Goal: Task Accomplishment & Management: Use online tool/utility

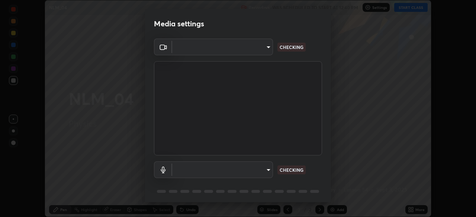
scroll to position [217, 476]
type input "23008043d16b3f933f5d29e9b3769097a1661712bf7e9030f0d00f953f479f19"
click at [201, 173] on body "Erase all NLM_04 Recording WAS SCHEDULED TO START AT 12:40 PM Settings START CL…" at bounding box center [238, 108] width 476 height 217
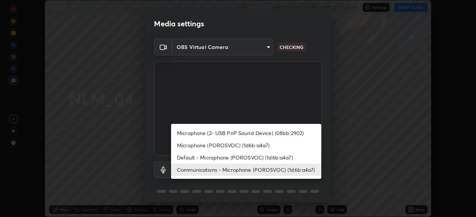
click at [189, 159] on li "Default - Microphone (POROSVOC) (1d6b:a4a7)" at bounding box center [246, 158] width 150 height 12
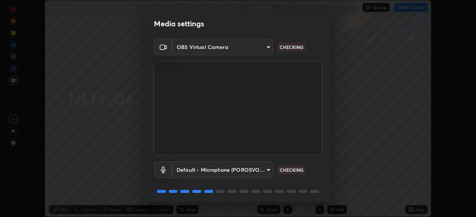
click at [191, 174] on body "Erase all NLM_04 Recording WAS SCHEDULED TO START AT 12:40 PM Settings START CL…" at bounding box center [238, 108] width 476 height 217
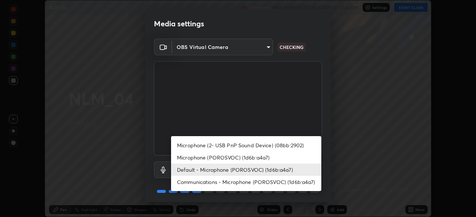
click at [189, 148] on li "Microphone (2- USB PnP Sound Device) (08bb:2902)" at bounding box center [246, 145] width 150 height 12
type input "ce8bbd661dce354a58a25af5271b3c1bd1d853cc8608d8e3321a5e34fd7f7726"
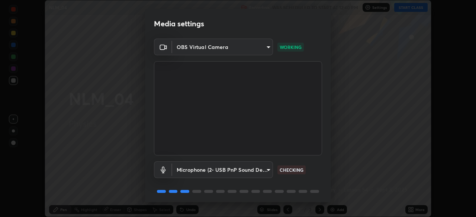
scroll to position [26, 0]
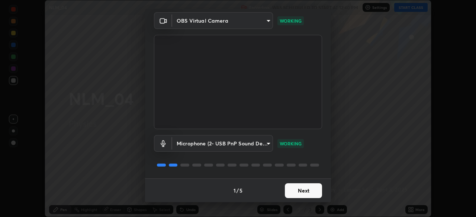
click at [297, 191] on button "Next" at bounding box center [303, 191] width 37 height 15
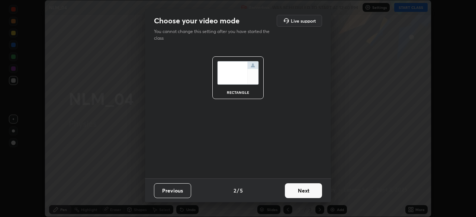
scroll to position [0, 0]
click at [319, 188] on button "Next" at bounding box center [303, 191] width 37 height 15
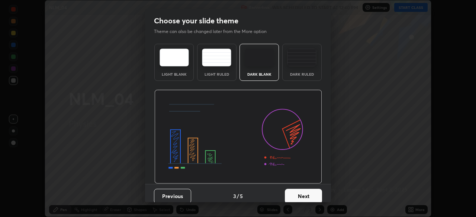
click at [307, 197] on button "Next" at bounding box center [303, 196] width 37 height 15
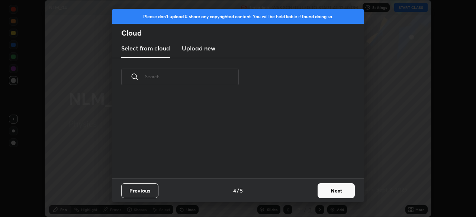
click at [339, 190] on button "Next" at bounding box center [335, 191] width 37 height 15
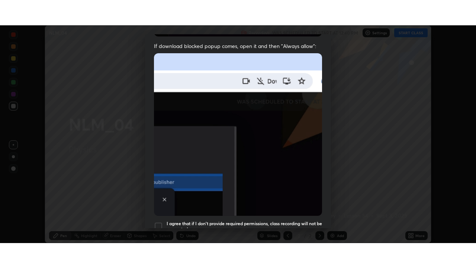
scroll to position [178, 0]
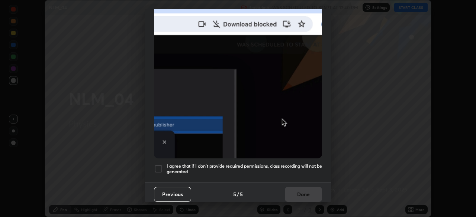
click at [158, 165] on div at bounding box center [158, 169] width 9 height 9
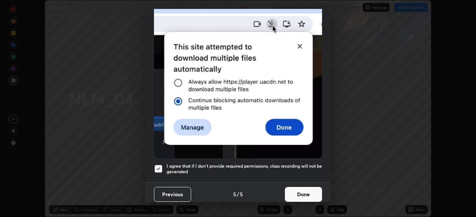
click at [307, 190] on button "Done" at bounding box center [303, 194] width 37 height 15
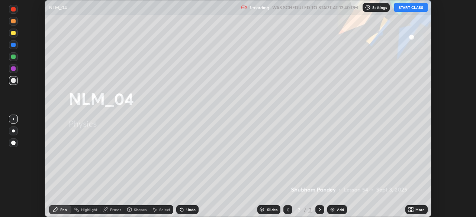
click at [406, 7] on button "START CLASS" at bounding box center [410, 7] width 33 height 9
click at [412, 211] on icon at bounding box center [412, 211] width 2 height 2
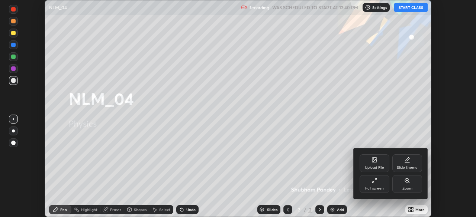
click at [387, 185] on div "Full screen" at bounding box center [374, 184] width 30 height 18
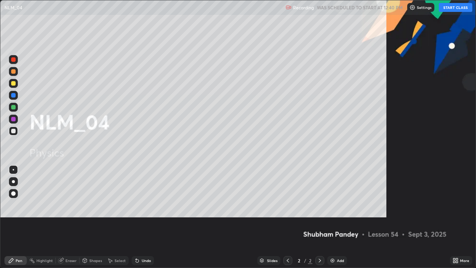
scroll to position [268, 476]
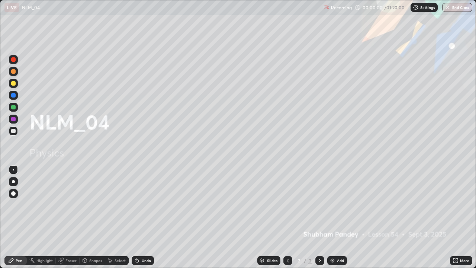
click at [13, 84] on div at bounding box center [13, 83] width 4 height 4
click at [13, 181] on div at bounding box center [13, 181] width 3 height 3
click at [337, 217] on div "Add" at bounding box center [340, 260] width 7 height 4
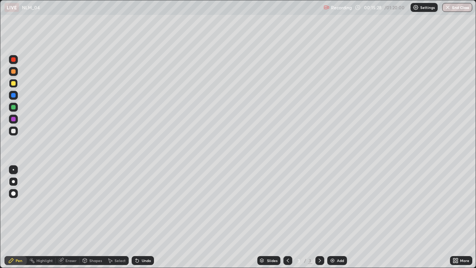
click at [10, 132] on div at bounding box center [13, 130] width 9 height 9
click at [139, 217] on div "Undo" at bounding box center [143, 260] width 22 height 9
click at [138, 217] on div "Undo" at bounding box center [143, 260] width 22 height 9
click at [337, 217] on div "Add" at bounding box center [340, 260] width 7 height 4
click at [16, 86] on div at bounding box center [13, 83] width 9 height 9
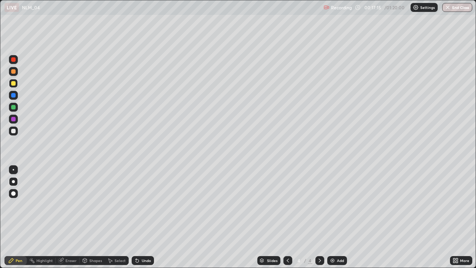
click at [15, 127] on div at bounding box center [13, 130] width 9 height 9
click at [13, 95] on div at bounding box center [13, 95] width 4 height 4
click at [12, 85] on div at bounding box center [13, 83] width 4 height 4
click at [10, 96] on div at bounding box center [13, 95] width 9 height 9
click at [13, 132] on div at bounding box center [13, 131] width 4 height 4
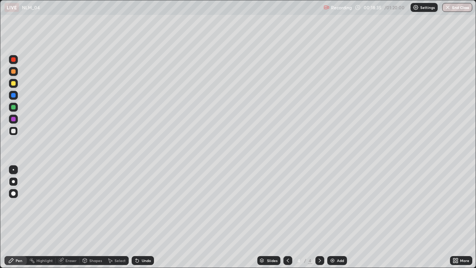
click at [15, 84] on div at bounding box center [13, 83] width 4 height 4
click at [13, 94] on div at bounding box center [13, 95] width 4 height 4
click at [14, 109] on div at bounding box center [13, 107] width 4 height 4
click at [340, 217] on div "Add" at bounding box center [340, 260] width 7 height 4
click at [13, 85] on div at bounding box center [13, 83] width 4 height 4
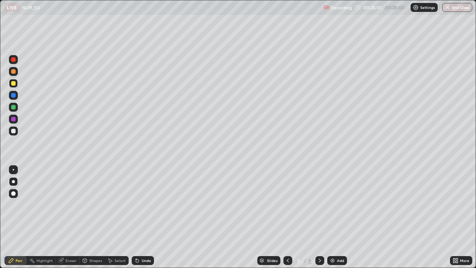
click at [13, 60] on div at bounding box center [13, 59] width 4 height 4
click at [142, 217] on div "Undo" at bounding box center [143, 260] width 22 height 9
click at [13, 132] on div at bounding box center [13, 131] width 4 height 4
click at [13, 105] on div at bounding box center [13, 107] width 4 height 4
click at [13, 132] on div at bounding box center [13, 131] width 4 height 4
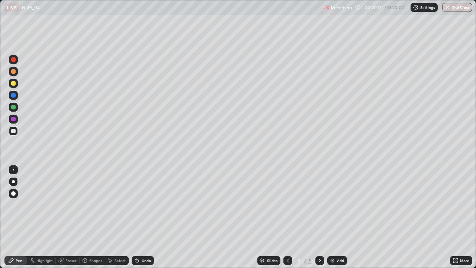
click at [16, 104] on div at bounding box center [13, 107] width 9 height 9
click at [14, 131] on div at bounding box center [13, 131] width 4 height 4
click at [337, 217] on div "Add" at bounding box center [337, 260] width 20 height 9
click at [12, 85] on div at bounding box center [13, 83] width 4 height 4
click at [14, 59] on div at bounding box center [13, 59] width 4 height 4
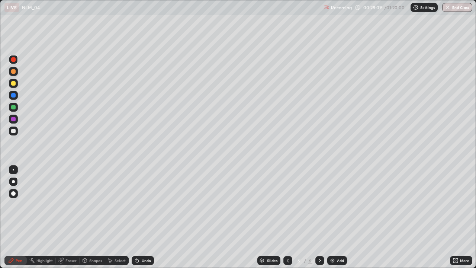
click at [12, 87] on div at bounding box center [13, 83] width 9 height 9
click at [12, 131] on div at bounding box center [13, 131] width 4 height 4
click at [13, 85] on div at bounding box center [13, 83] width 4 height 4
click at [13, 128] on div at bounding box center [13, 130] width 9 height 9
click at [13, 60] on div at bounding box center [13, 59] width 4 height 4
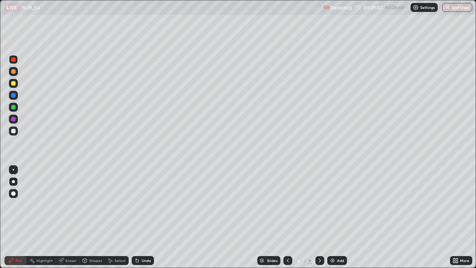
click at [13, 107] on div at bounding box center [13, 107] width 4 height 4
click at [13, 84] on div at bounding box center [13, 83] width 4 height 4
click at [93, 217] on div "Shapes" at bounding box center [95, 260] width 13 height 4
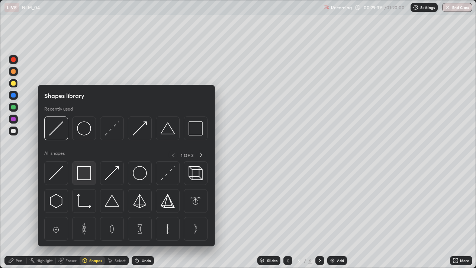
click at [81, 167] on img at bounding box center [84, 173] width 14 height 14
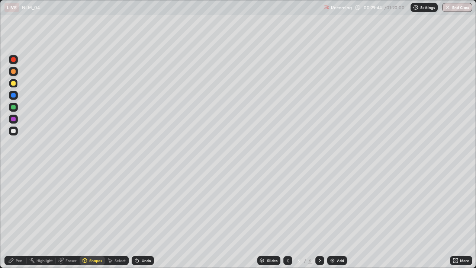
click at [95, 217] on div "Shapes" at bounding box center [95, 260] width 13 height 4
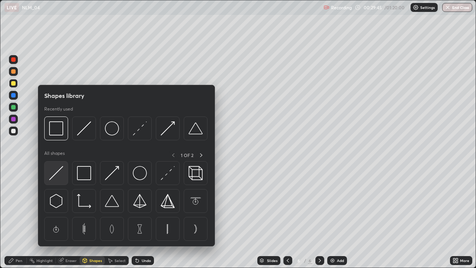
click at [61, 171] on img at bounding box center [56, 173] width 14 height 14
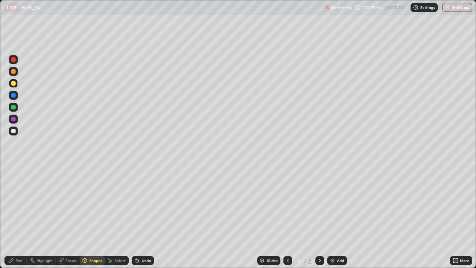
click at [24, 217] on div "Pen" at bounding box center [15, 260] width 22 height 9
click at [14, 130] on div at bounding box center [13, 131] width 4 height 4
click at [339, 217] on div "Add" at bounding box center [340, 260] width 7 height 4
click at [13, 83] on div at bounding box center [13, 83] width 4 height 4
click at [13, 108] on div at bounding box center [13, 107] width 4 height 4
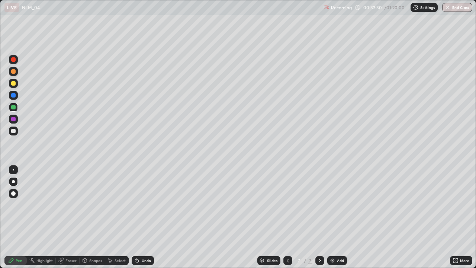
click at [12, 106] on div at bounding box center [13, 107] width 4 height 4
click at [12, 135] on div at bounding box center [13, 130] width 9 height 9
click at [14, 105] on div at bounding box center [13, 107] width 4 height 4
click at [16, 84] on div at bounding box center [13, 83] width 9 height 9
click at [14, 59] on div at bounding box center [13, 59] width 4 height 4
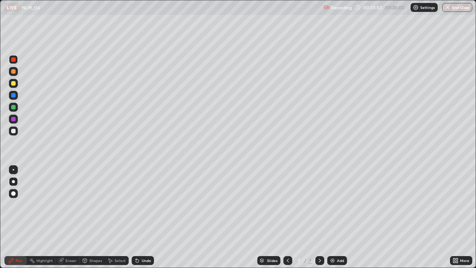
click at [14, 82] on div at bounding box center [13, 83] width 4 height 4
click at [15, 134] on div at bounding box center [13, 130] width 9 height 9
click at [11, 104] on div at bounding box center [13, 107] width 9 height 9
click at [13, 131] on div at bounding box center [13, 131] width 4 height 4
click at [336, 217] on div "Add" at bounding box center [337, 260] width 20 height 9
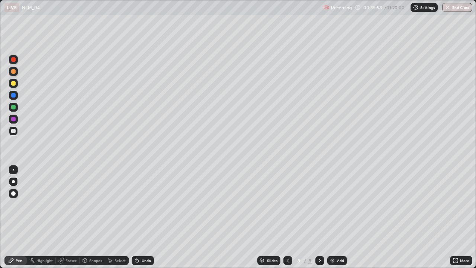
click at [10, 81] on div at bounding box center [13, 83] width 9 height 9
click at [14, 61] on div at bounding box center [13, 59] width 4 height 4
click at [147, 217] on div "Undo" at bounding box center [143, 260] width 22 height 9
click at [13, 83] on div at bounding box center [13, 83] width 4 height 4
click at [14, 130] on div at bounding box center [13, 131] width 4 height 4
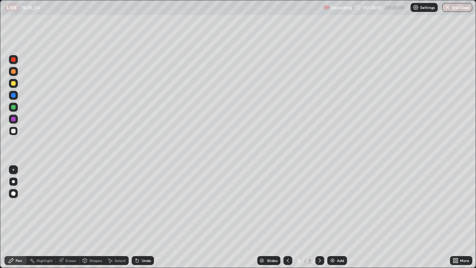
click at [141, 217] on div "Undo" at bounding box center [143, 260] width 22 height 9
click at [12, 127] on div at bounding box center [13, 130] width 9 height 9
click at [12, 105] on div at bounding box center [13, 107] width 4 height 4
click at [15, 131] on div at bounding box center [13, 131] width 4 height 4
click at [147, 217] on div "Undo" at bounding box center [143, 260] width 22 height 9
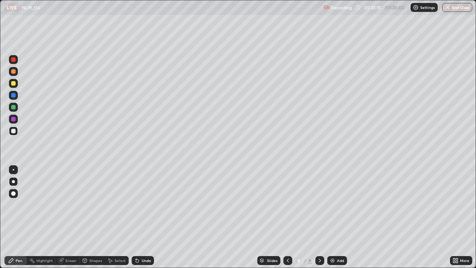
click at [142, 217] on div "Undo" at bounding box center [146, 260] width 9 height 4
click at [143, 217] on div "Undo" at bounding box center [143, 260] width 22 height 9
click at [290, 217] on div at bounding box center [287, 260] width 9 height 15
click at [323, 217] on div at bounding box center [319, 260] width 9 height 9
click at [338, 217] on div "Add" at bounding box center [340, 260] width 7 height 4
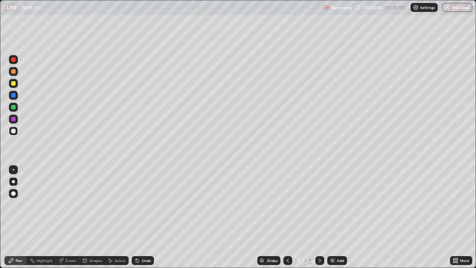
click at [15, 81] on div at bounding box center [13, 83] width 9 height 9
click at [13, 129] on div at bounding box center [13, 131] width 4 height 4
click at [14, 132] on div at bounding box center [13, 131] width 4 height 4
click at [13, 59] on div at bounding box center [13, 59] width 4 height 4
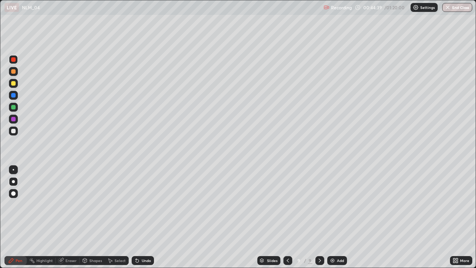
click at [12, 107] on div at bounding box center [13, 107] width 4 height 4
click at [12, 130] on div at bounding box center [13, 131] width 4 height 4
click at [337, 217] on div "Add" at bounding box center [337, 260] width 20 height 9
click at [14, 85] on div at bounding box center [13, 83] width 4 height 4
click at [286, 217] on icon at bounding box center [287, 260] width 6 height 6
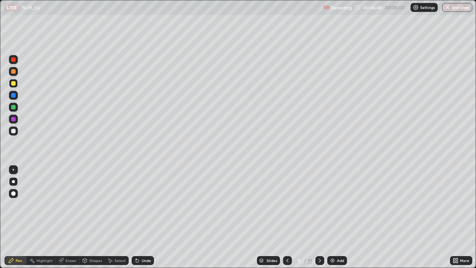
click at [319, 217] on icon at bounding box center [320, 260] width 6 height 6
click at [14, 68] on div at bounding box center [13, 71] width 9 height 9
click at [12, 59] on div at bounding box center [13, 59] width 4 height 4
click at [13, 84] on div at bounding box center [13, 83] width 4 height 4
click at [12, 83] on div at bounding box center [13, 83] width 4 height 4
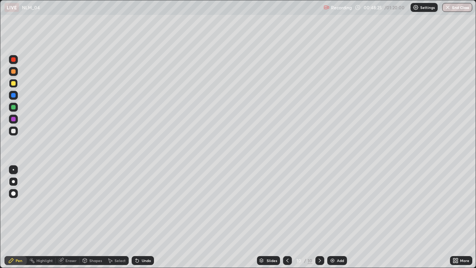
click at [13, 71] on div at bounding box center [13, 71] width 4 height 4
click at [13, 103] on div at bounding box center [13, 107] width 9 height 9
click at [12, 59] on div at bounding box center [13, 59] width 4 height 4
click at [149, 217] on div "Undo" at bounding box center [146, 260] width 9 height 4
click at [16, 217] on div "Pen" at bounding box center [19, 260] width 7 height 4
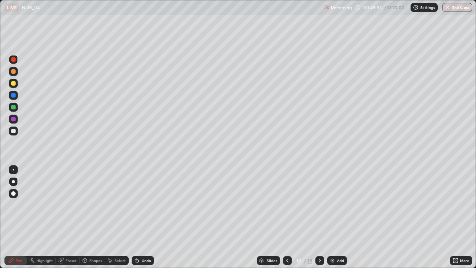
click at [13, 129] on div at bounding box center [13, 131] width 4 height 4
click at [337, 217] on div "Add" at bounding box center [340, 260] width 7 height 4
click at [16, 84] on div at bounding box center [13, 83] width 9 height 9
click at [12, 130] on div at bounding box center [13, 131] width 4 height 4
click at [14, 62] on div at bounding box center [13, 59] width 9 height 9
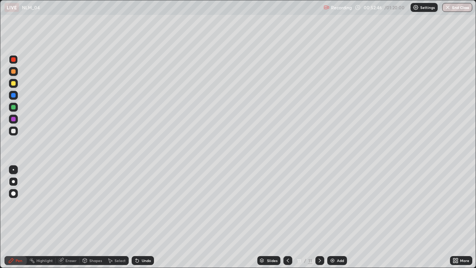
click at [139, 217] on div "Undo" at bounding box center [143, 260] width 22 height 9
click at [141, 217] on div "Undo" at bounding box center [143, 260] width 22 height 9
click at [14, 127] on div at bounding box center [13, 130] width 9 height 9
click at [142, 217] on div "Undo" at bounding box center [146, 260] width 9 height 4
click at [13, 60] on div at bounding box center [13, 59] width 4 height 4
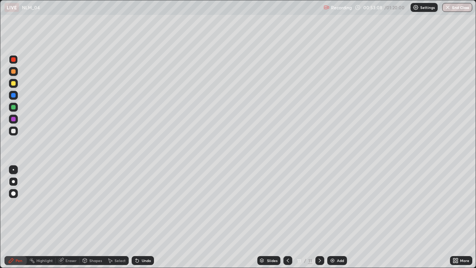
click at [142, 217] on div "Undo" at bounding box center [146, 260] width 9 height 4
click at [13, 132] on div at bounding box center [13, 131] width 4 height 4
click at [14, 108] on div at bounding box center [13, 107] width 4 height 4
click at [14, 107] on div at bounding box center [13, 107] width 4 height 4
click at [15, 130] on div at bounding box center [13, 131] width 4 height 4
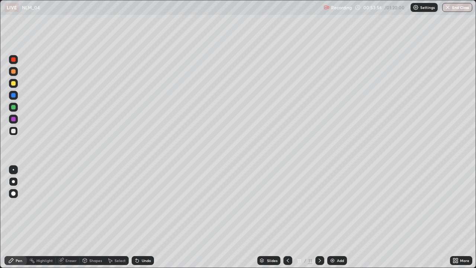
click at [13, 59] on div at bounding box center [13, 59] width 4 height 4
click at [14, 129] on div at bounding box center [13, 131] width 4 height 4
click at [17, 106] on div at bounding box center [13, 107] width 9 height 9
click at [340, 217] on div "Add" at bounding box center [340, 260] width 7 height 4
click at [17, 85] on div at bounding box center [13, 83] width 9 height 9
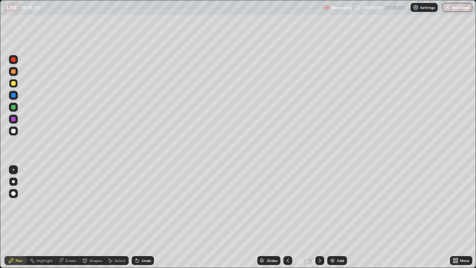
click at [12, 129] on div at bounding box center [13, 131] width 4 height 4
click at [14, 85] on div at bounding box center [13, 83] width 4 height 4
click at [12, 130] on div at bounding box center [13, 131] width 4 height 4
click at [94, 217] on div "Shapes" at bounding box center [95, 260] width 13 height 4
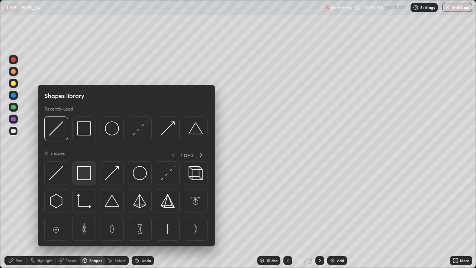
click at [81, 174] on img at bounding box center [84, 173] width 14 height 14
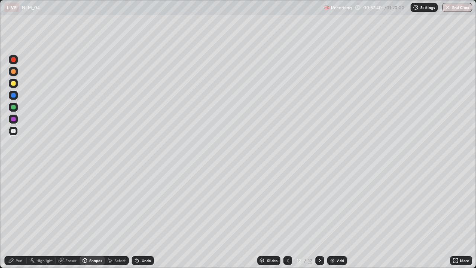
click at [9, 84] on div at bounding box center [13, 83] width 9 height 9
click at [17, 217] on div "Pen" at bounding box center [19, 260] width 7 height 4
click at [63, 217] on icon at bounding box center [61, 260] width 6 height 6
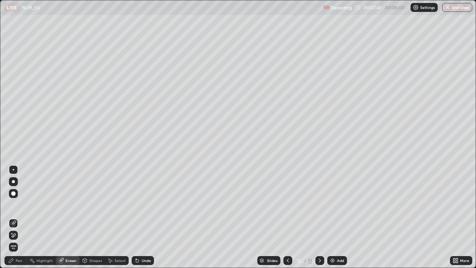
click at [14, 217] on div "Pen" at bounding box center [15, 260] width 22 height 9
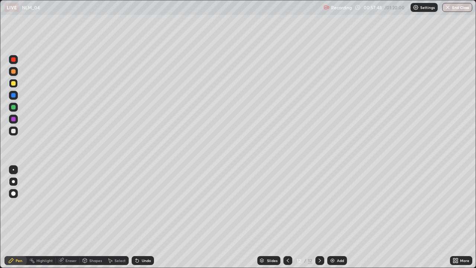
click at [13, 60] on div at bounding box center [13, 59] width 4 height 4
click at [17, 131] on div at bounding box center [13, 130] width 9 height 9
click at [16, 81] on div at bounding box center [13, 83] width 9 height 9
click at [14, 72] on div at bounding box center [13, 71] width 4 height 4
click at [16, 106] on div at bounding box center [13, 107] width 9 height 9
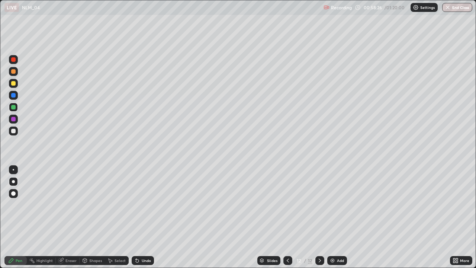
click at [17, 130] on div at bounding box center [13, 130] width 9 height 9
click at [337, 217] on div "Add" at bounding box center [340, 260] width 7 height 4
click at [12, 84] on div at bounding box center [13, 83] width 4 height 4
click at [13, 130] on div at bounding box center [13, 131] width 4 height 4
click at [13, 83] on div at bounding box center [13, 83] width 4 height 4
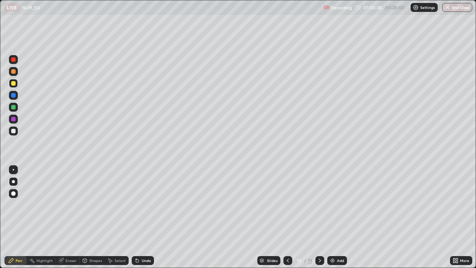
click at [91, 217] on div "Shapes" at bounding box center [92, 260] width 25 height 9
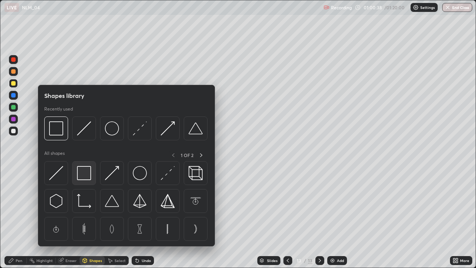
click at [87, 173] on img at bounding box center [84, 173] width 14 height 14
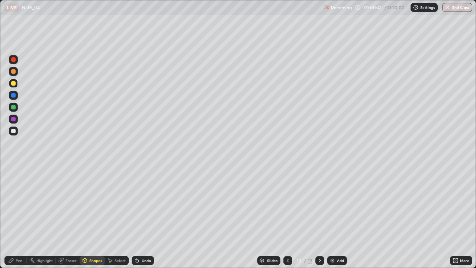
click at [19, 217] on div "Pen" at bounding box center [19, 260] width 7 height 4
click at [13, 60] on div at bounding box center [13, 59] width 4 height 4
click at [14, 128] on div at bounding box center [13, 130] width 9 height 9
click at [12, 106] on div at bounding box center [13, 107] width 4 height 4
click at [13, 82] on div at bounding box center [13, 83] width 4 height 4
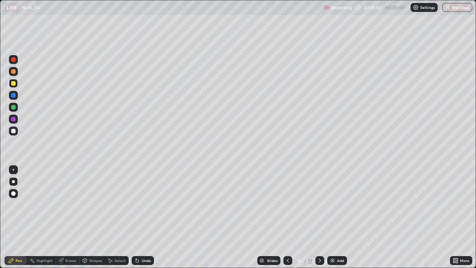
click at [142, 217] on div "Undo" at bounding box center [146, 260] width 9 height 4
click at [11, 127] on div at bounding box center [13, 130] width 9 height 9
click at [140, 217] on div "Undo" at bounding box center [143, 260] width 22 height 9
click at [14, 82] on div at bounding box center [13, 83] width 4 height 4
click at [14, 132] on div at bounding box center [13, 131] width 4 height 4
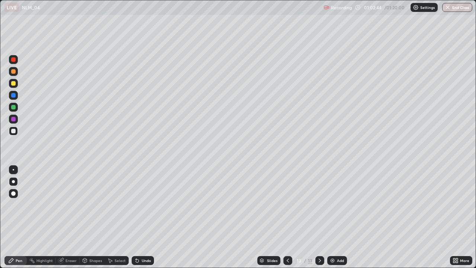
click at [94, 217] on div "Shapes" at bounding box center [92, 260] width 25 height 9
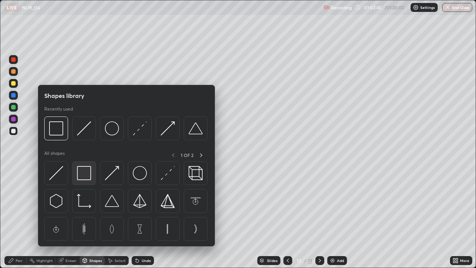
click at [81, 175] on img at bounding box center [84, 173] width 14 height 14
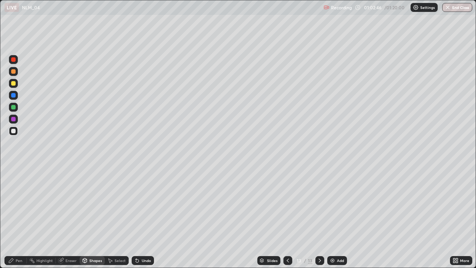
click at [20, 217] on div "Pen" at bounding box center [19, 260] width 7 height 4
click at [15, 80] on div at bounding box center [13, 83] width 9 height 9
click at [338, 217] on div "Add" at bounding box center [340, 260] width 7 height 4
click at [13, 130] on div at bounding box center [13, 131] width 4 height 4
click at [91, 217] on div "Shapes" at bounding box center [95, 260] width 13 height 4
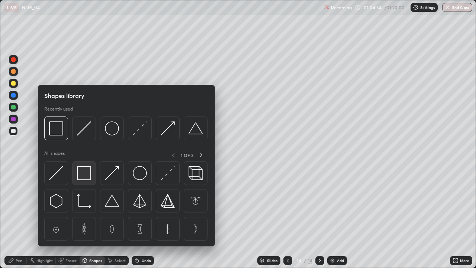
click at [84, 174] on img at bounding box center [84, 173] width 14 height 14
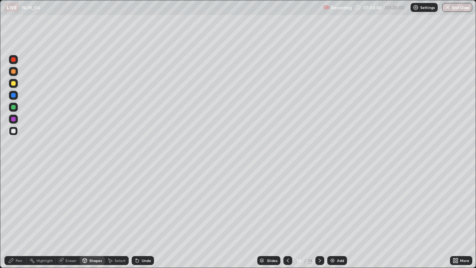
click at [144, 217] on div "Undo" at bounding box center [143, 260] width 22 height 9
click at [14, 83] on div at bounding box center [13, 83] width 4 height 4
click at [13, 133] on div at bounding box center [13, 131] width 4 height 4
click at [9, 57] on div at bounding box center [13, 59] width 9 height 9
click at [144, 217] on div "Undo" at bounding box center [146, 260] width 9 height 4
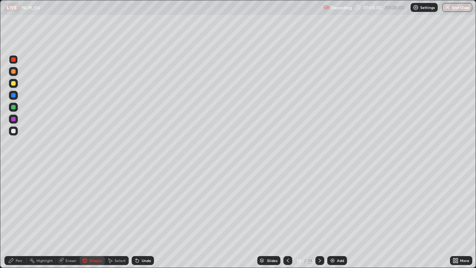
click at [144, 217] on div "Undo" at bounding box center [146, 260] width 9 height 4
click at [17, 217] on div "Pen" at bounding box center [19, 260] width 7 height 4
click at [14, 94] on div at bounding box center [13, 95] width 4 height 4
click at [13, 107] on div at bounding box center [13, 107] width 4 height 4
click at [13, 130] on div at bounding box center [13, 131] width 4 height 4
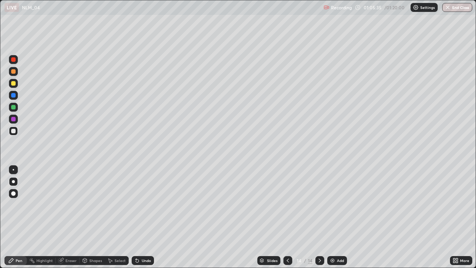
click at [13, 83] on div at bounding box center [13, 83] width 4 height 4
click at [12, 132] on div at bounding box center [13, 131] width 4 height 4
click at [13, 84] on div at bounding box center [13, 83] width 4 height 4
click at [13, 134] on div at bounding box center [13, 130] width 9 height 9
click at [17, 83] on div at bounding box center [13, 83] width 9 height 9
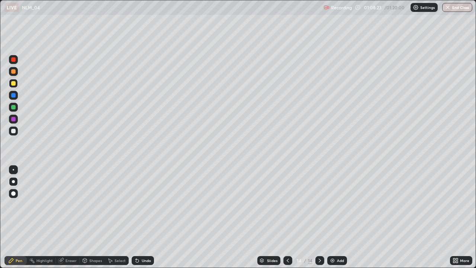
click at [290, 217] on icon at bounding box center [288, 260] width 6 height 6
click at [288, 217] on icon at bounding box center [288, 260] width 6 height 6
click at [320, 217] on div at bounding box center [319, 260] width 9 height 15
click at [319, 217] on icon at bounding box center [320, 260] width 6 height 6
click at [288, 217] on icon at bounding box center [288, 260] width 2 height 4
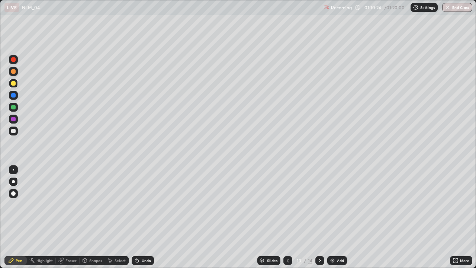
click at [318, 217] on icon at bounding box center [320, 260] width 6 height 6
click at [287, 217] on icon at bounding box center [288, 260] width 6 height 6
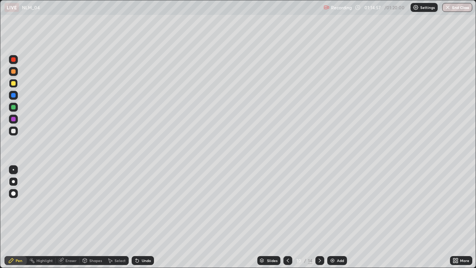
click at [288, 217] on div at bounding box center [287, 260] width 9 height 9
click at [321, 217] on div at bounding box center [319, 260] width 9 height 9
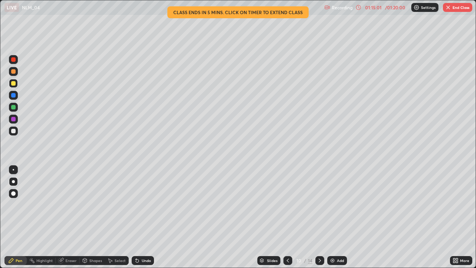
click at [286, 217] on icon at bounding box center [288, 260] width 6 height 6
click at [287, 217] on icon at bounding box center [288, 260] width 6 height 6
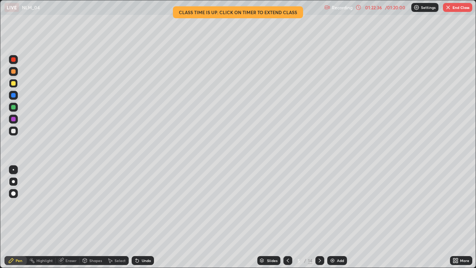
click at [288, 217] on icon at bounding box center [288, 260] width 6 height 6
click at [287, 217] on icon at bounding box center [288, 260] width 6 height 6
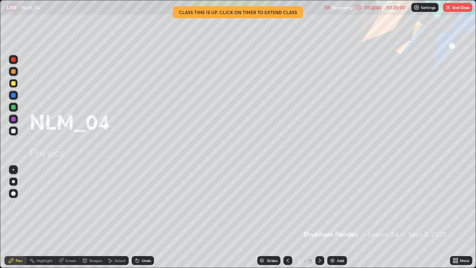
click at [319, 217] on icon at bounding box center [320, 260] width 6 height 6
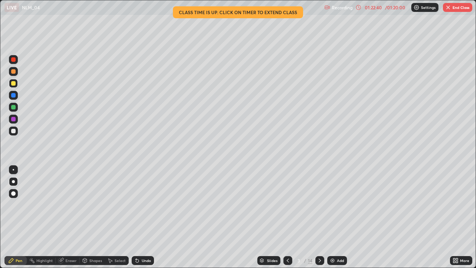
click at [319, 217] on icon at bounding box center [320, 260] width 6 height 6
click at [322, 217] on div at bounding box center [319, 260] width 9 height 15
click at [319, 217] on div at bounding box center [319, 260] width 9 height 9
click at [319, 217] on icon at bounding box center [320, 260] width 6 height 6
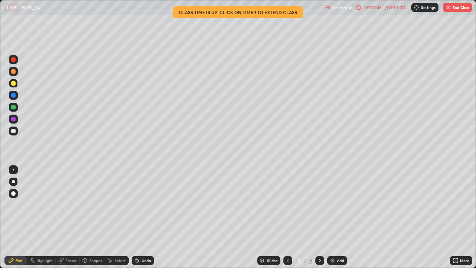
click at [124, 217] on div "Select" at bounding box center [119, 260] width 11 height 4
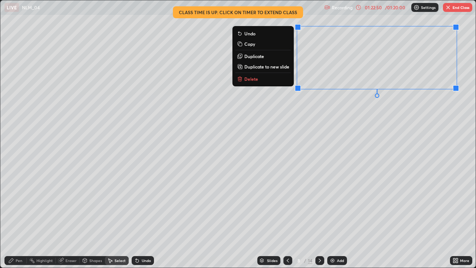
click at [273, 78] on button "Delete" at bounding box center [262, 78] width 55 height 9
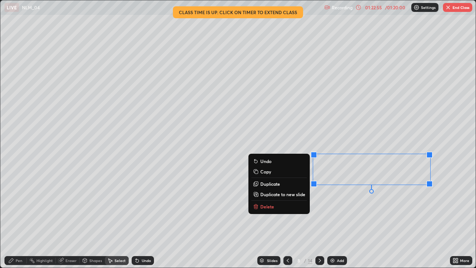
click at [287, 209] on button "Delete" at bounding box center [278, 206] width 55 height 9
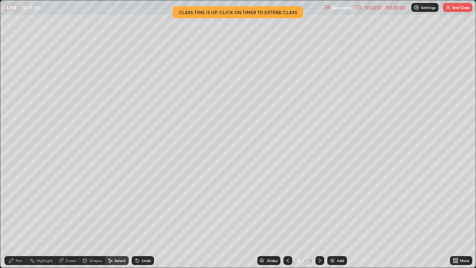
click at [19, 217] on div "Pen" at bounding box center [19, 260] width 7 height 4
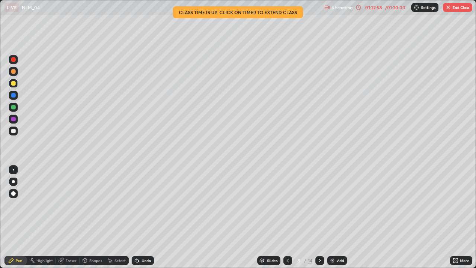
click at [15, 135] on div at bounding box center [13, 130] width 9 height 9
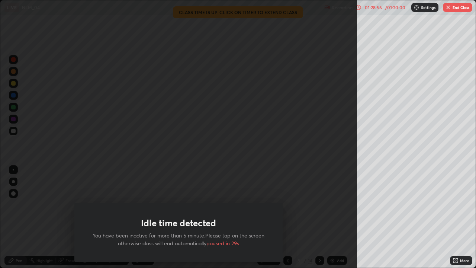
click at [456, 6] on button "End Class" at bounding box center [457, 7] width 29 height 9
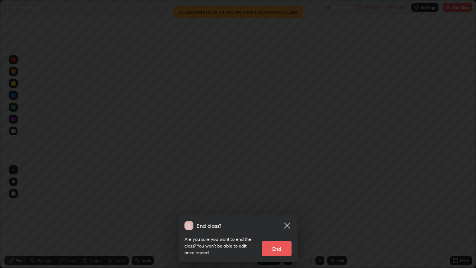
click at [274, 217] on button "End" at bounding box center [277, 248] width 30 height 15
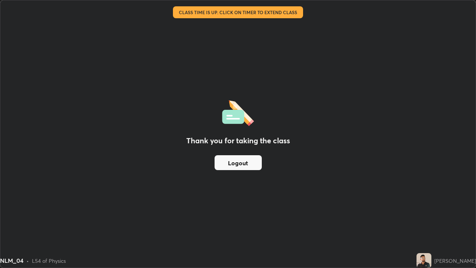
click at [239, 160] on button "Logout" at bounding box center [237, 162] width 47 height 15
